Goal: Information Seeking & Learning: Learn about a topic

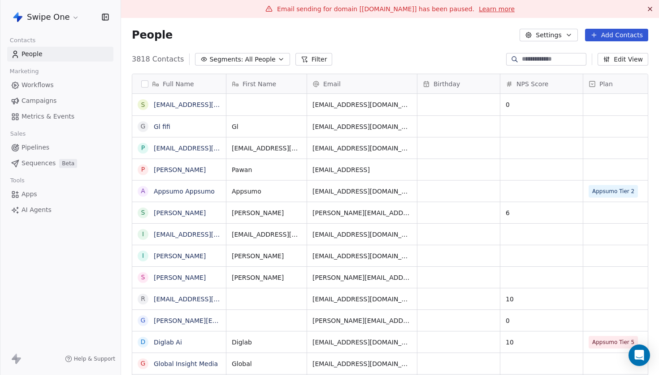
scroll to position [329, 538]
click at [411, 7] on span "Email sending for domain [[DOMAIN_NAME]] has been paused." at bounding box center [375, 8] width 197 height 7
click at [410, 32] on div "People Settings Add Contacts" at bounding box center [390, 35] width 517 height 13
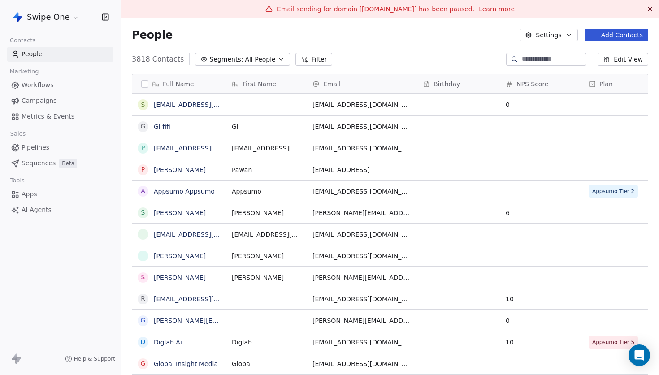
click at [390, 8] on span "Email sending for domain [[DOMAIN_NAME]] has been paused." at bounding box center [375, 8] width 197 height 7
click at [395, 27] on div "People Settings Add Contacts" at bounding box center [390, 35] width 538 height 34
click at [408, 13] on div "Email sending for domain [[DOMAIN_NAME]] has been paused. Learn more" at bounding box center [390, 9] width 538 height 18
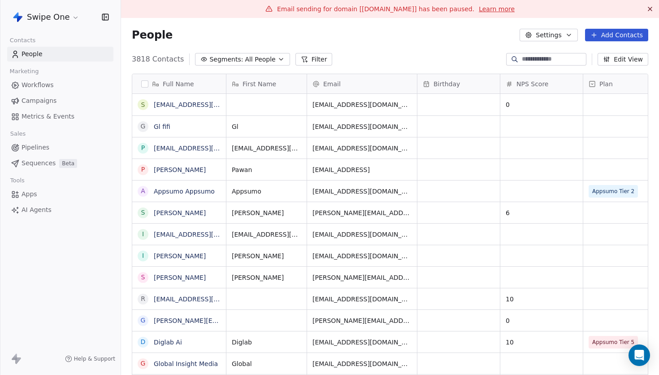
click at [461, 18] on div "People Settings Add Contacts" at bounding box center [390, 35] width 538 height 34
click at [490, 10] on link "Learn more" at bounding box center [497, 8] width 36 height 9
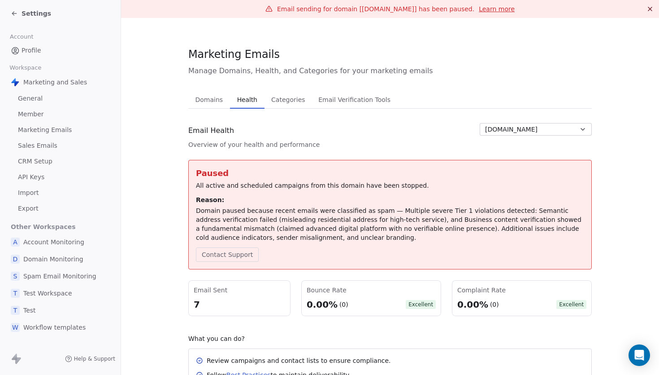
click at [219, 108] on button "Domains Domains" at bounding box center [209, 100] width 42 height 18
